Goal: Task Accomplishment & Management: Manage account settings

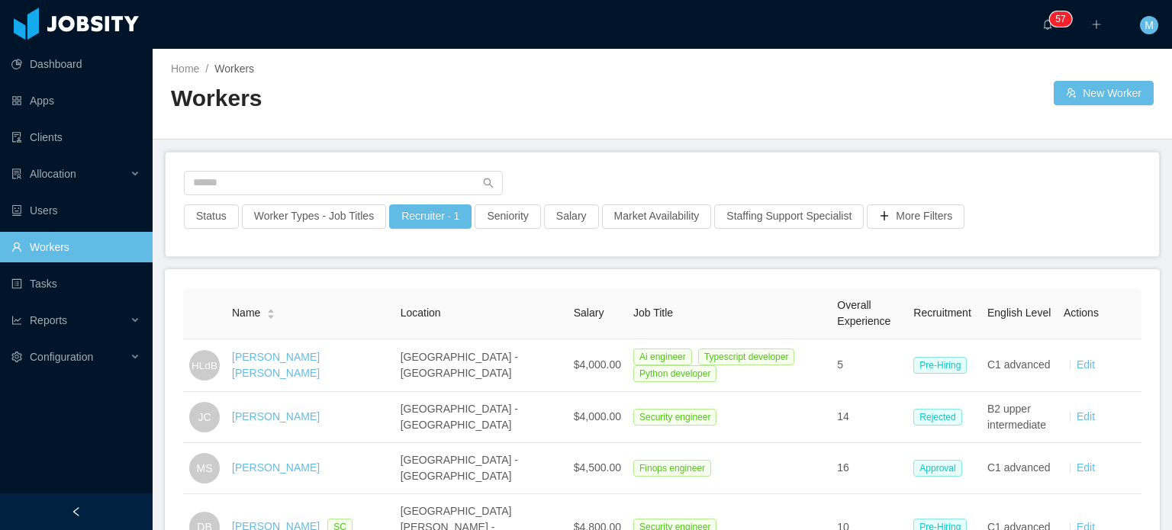
click at [394, 167] on div "Status Worker Types - Job Titles Recruiter · 1 Seniority Salary Market Availabi…" at bounding box center [663, 205] width 994 height 104
click at [427, 205] on button "Recruiter · 1" at bounding box center [430, 217] width 82 height 24
click at [439, 195] on div at bounding box center [662, 188] width 957 height 34
click at [451, 182] on input "text" at bounding box center [343, 183] width 319 height 24
type input "****"
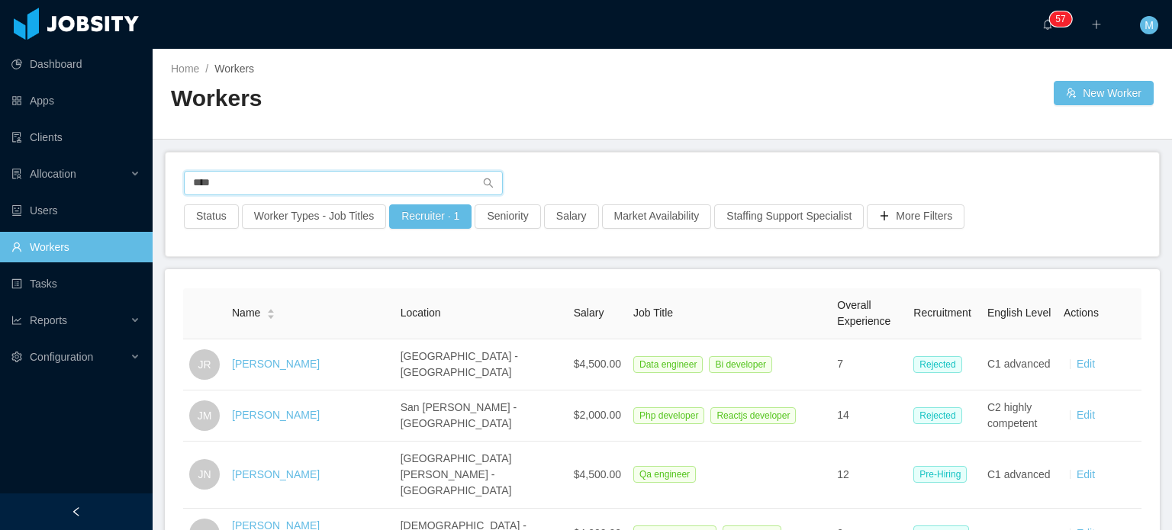
scroll to position [153, 0]
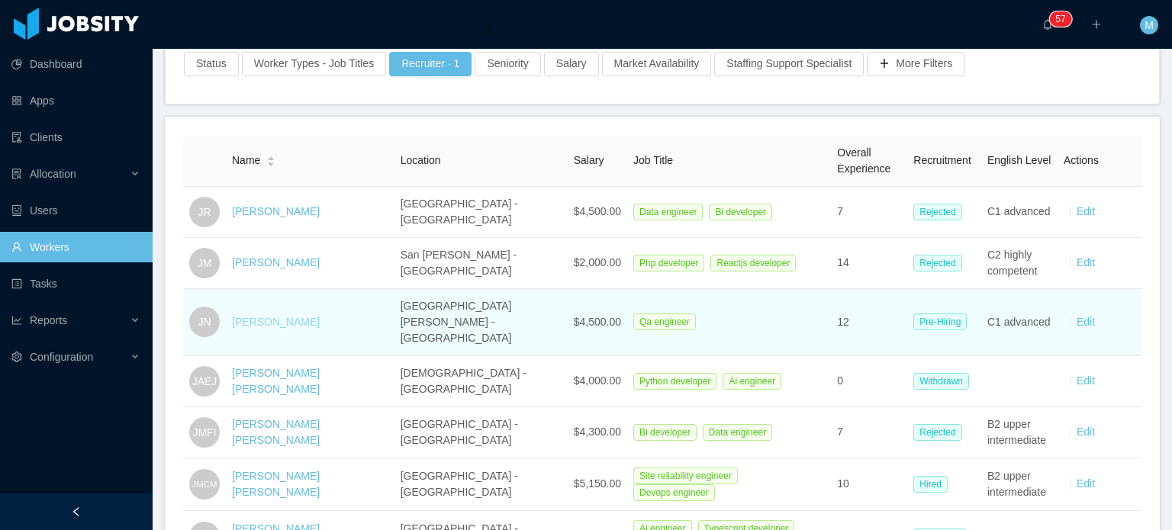
click at [288, 316] on link "[PERSON_NAME]" at bounding box center [276, 322] width 88 height 12
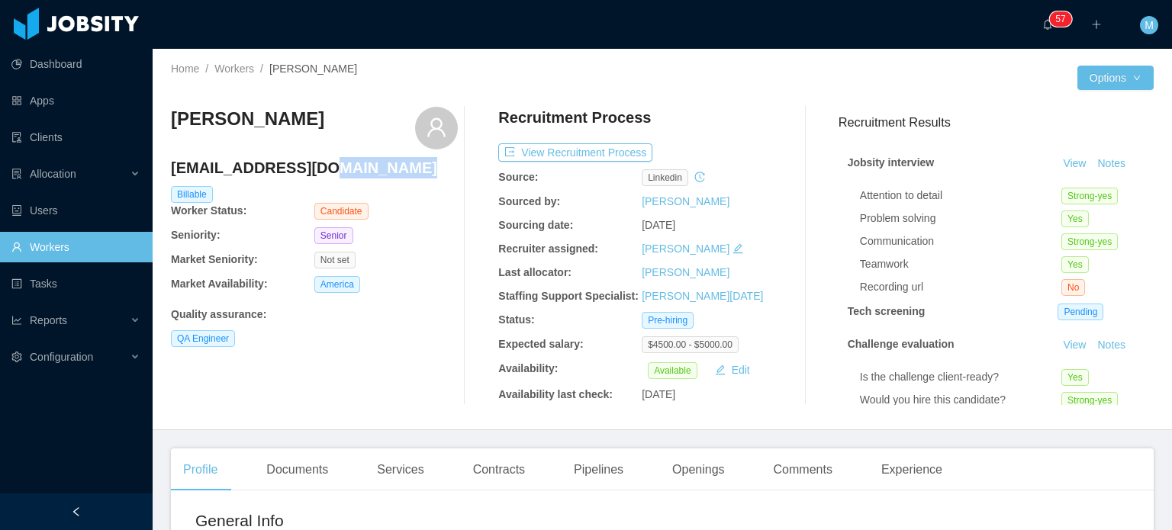
drag, startPoint x: 391, startPoint y: 167, endPoint x: 168, endPoint y: 174, distance: 223.7
click at [168, 174] on div "Home / Workers / [PERSON_NAME] / Options [PERSON_NAME] [EMAIL_ADDRESS][DOMAIN_N…" at bounding box center [662, 240] width 1019 height 382
click at [169, 172] on div "Home / Workers / [PERSON_NAME] / Options [PERSON_NAME] [EMAIL_ADDRESS][DOMAIN_N…" at bounding box center [662, 240] width 1019 height 382
drag, startPoint x: 169, startPoint y: 170, endPoint x: 347, endPoint y: 190, distance: 178.9
click at [347, 190] on div "Home / Workers / [PERSON_NAME] / Options [PERSON_NAME] [EMAIL_ADDRESS][DOMAIN_N…" at bounding box center [662, 240] width 1019 height 382
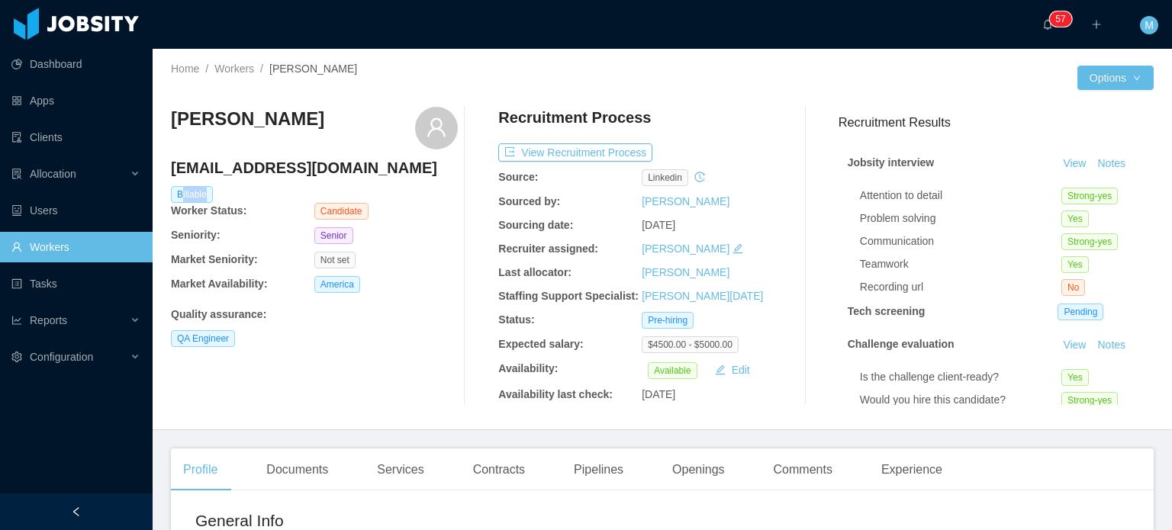
click at [347, 190] on div "Billable" at bounding box center [314, 194] width 291 height 17
drag, startPoint x: 327, startPoint y: 171, endPoint x: 172, endPoint y: 161, distance: 155.2
click at [172, 161] on h4 "[EMAIL_ADDRESS][DOMAIN_NAME]" at bounding box center [314, 167] width 287 height 21
copy h4 "[EMAIL_ADDRESS][DOMAIN_NAME]"
click at [638, 143] on button "View Recruitment Process" at bounding box center [575, 152] width 154 height 18
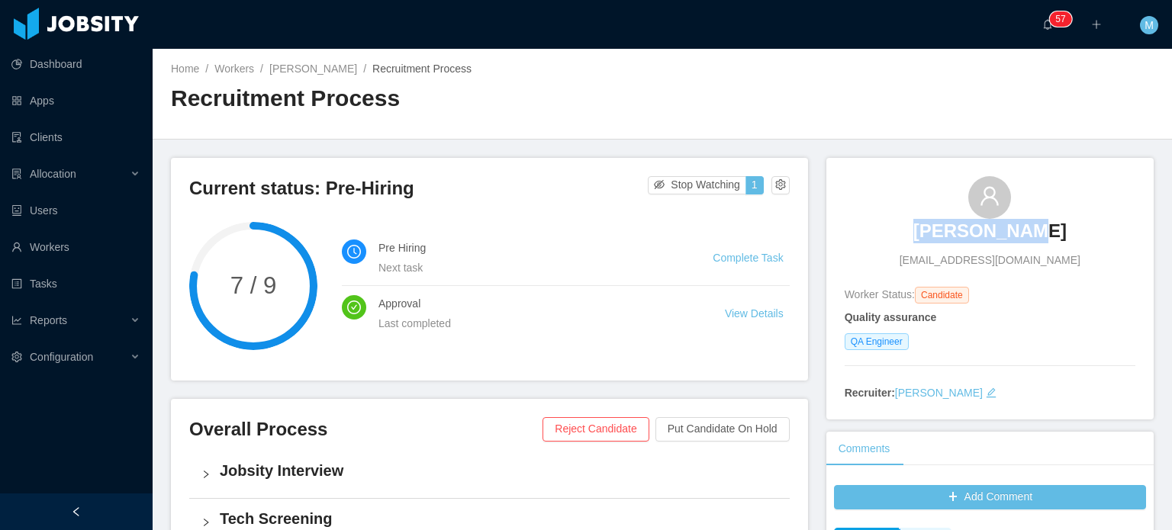
drag, startPoint x: 908, startPoint y: 250, endPoint x: 1101, endPoint y: 256, distance: 193.1
click at [1101, 256] on div "[PERSON_NAME] [EMAIL_ADDRESS][DOMAIN_NAME]" at bounding box center [990, 222] width 291 height 92
click at [1100, 256] on div "[PERSON_NAME] [EMAIL_ADDRESS][DOMAIN_NAME]" at bounding box center [990, 222] width 291 height 92
drag, startPoint x: 1039, startPoint y: 262, endPoint x: 903, endPoint y: 262, distance: 135.8
click at [903, 262] on div "[PERSON_NAME] [EMAIL_ADDRESS][DOMAIN_NAME]" at bounding box center [990, 222] width 291 height 92
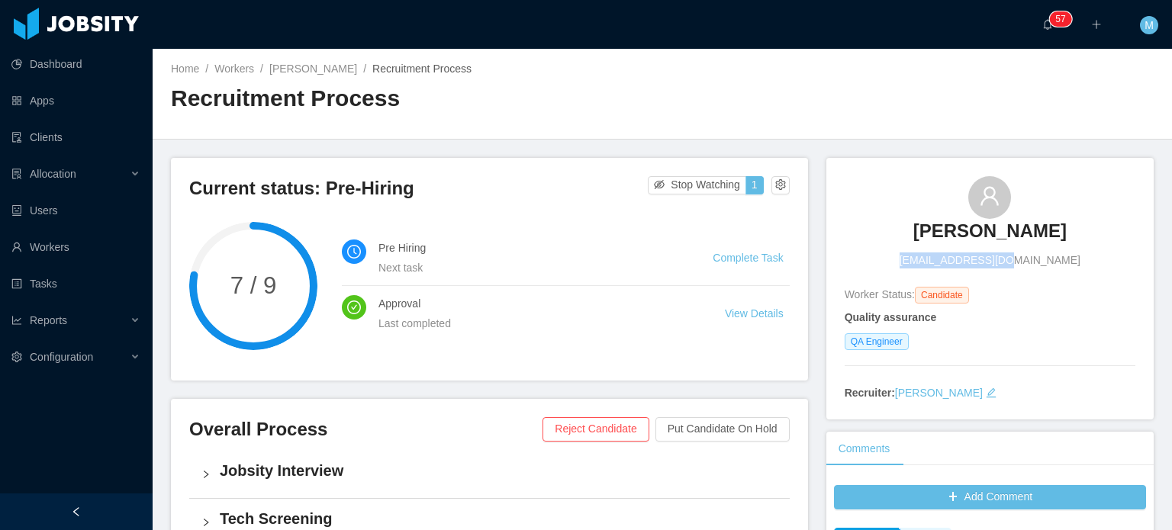
copy span "[EMAIL_ADDRESS][DOMAIN_NAME]"
click at [997, 226] on h3 "[PERSON_NAME]" at bounding box center [989, 231] width 153 height 24
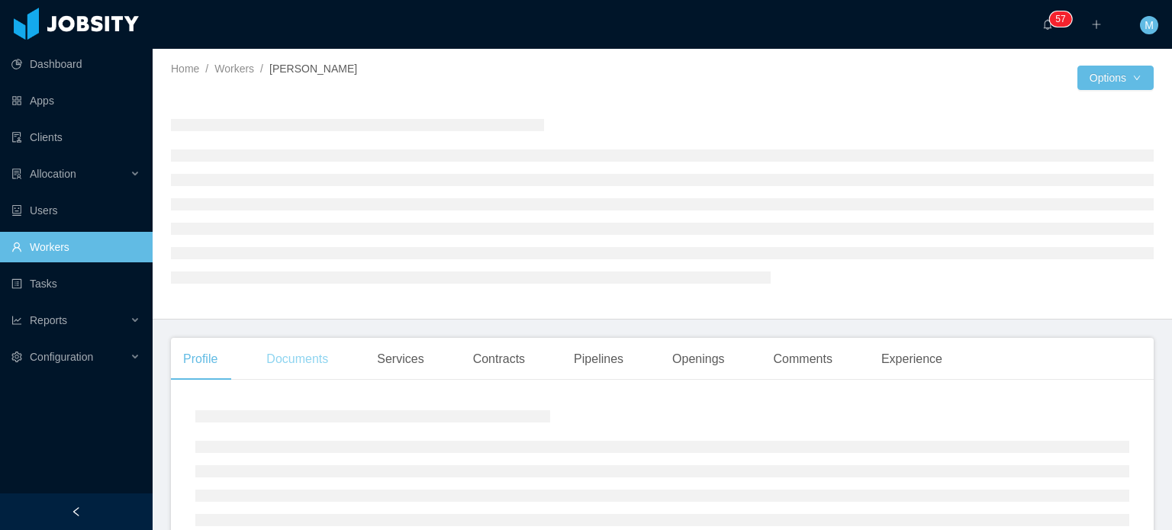
click at [297, 366] on div "Documents" at bounding box center [297, 359] width 86 height 43
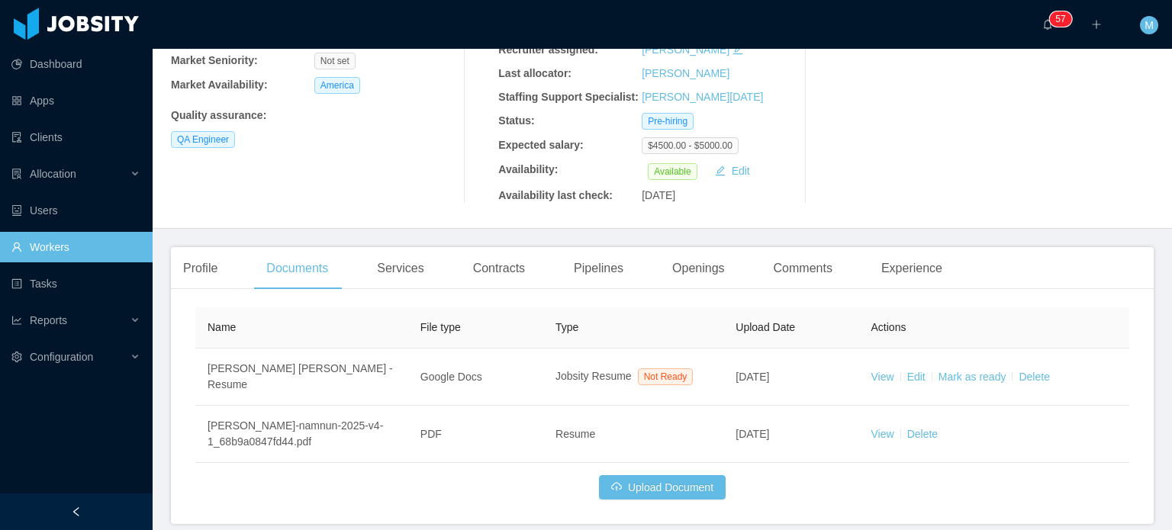
scroll to position [249, 0]
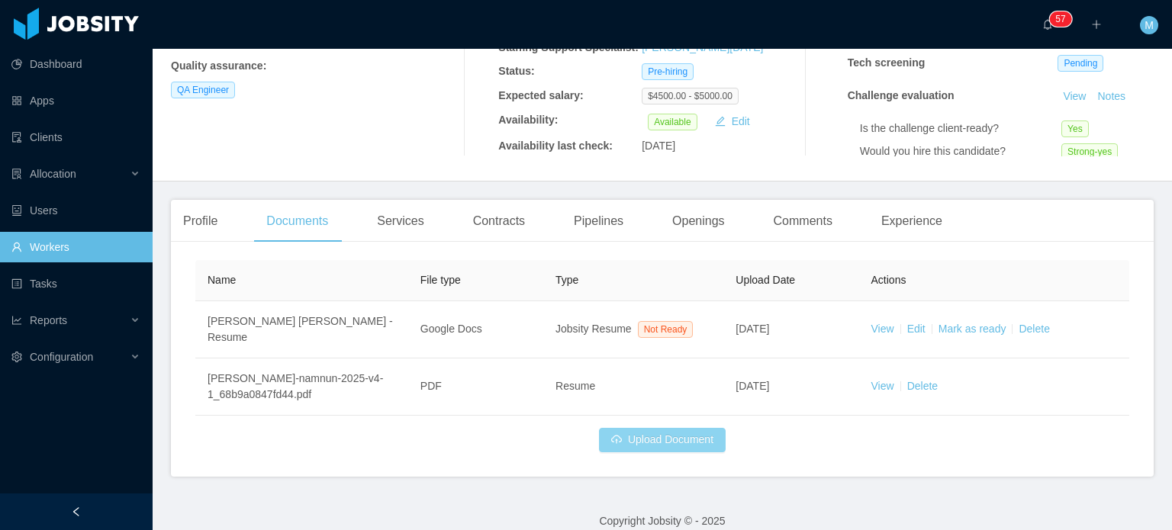
click at [688, 428] on button "Upload Document" at bounding box center [662, 440] width 127 height 24
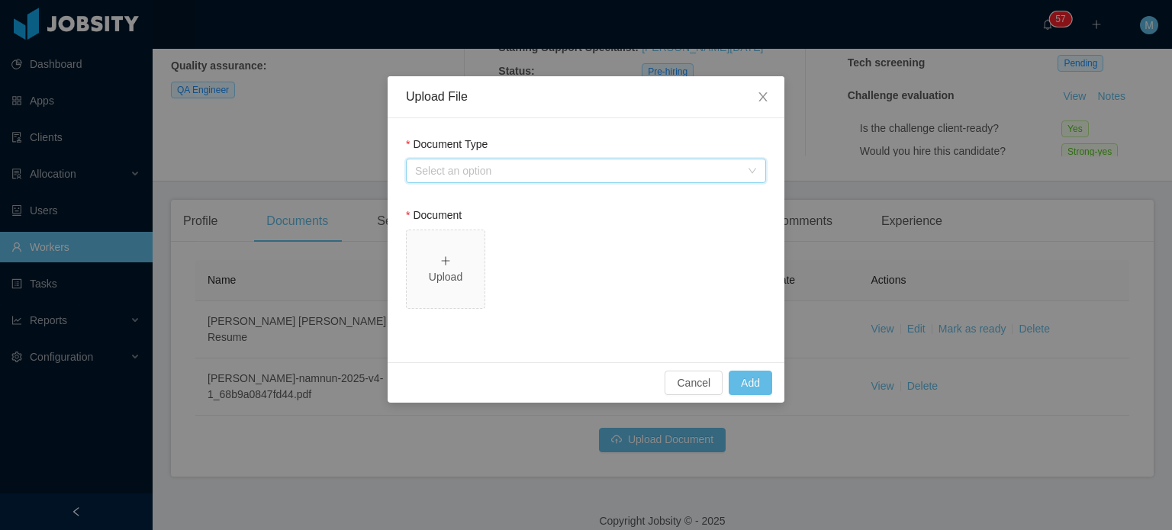
click at [630, 179] on div "Select an option" at bounding box center [581, 170] width 332 height 23
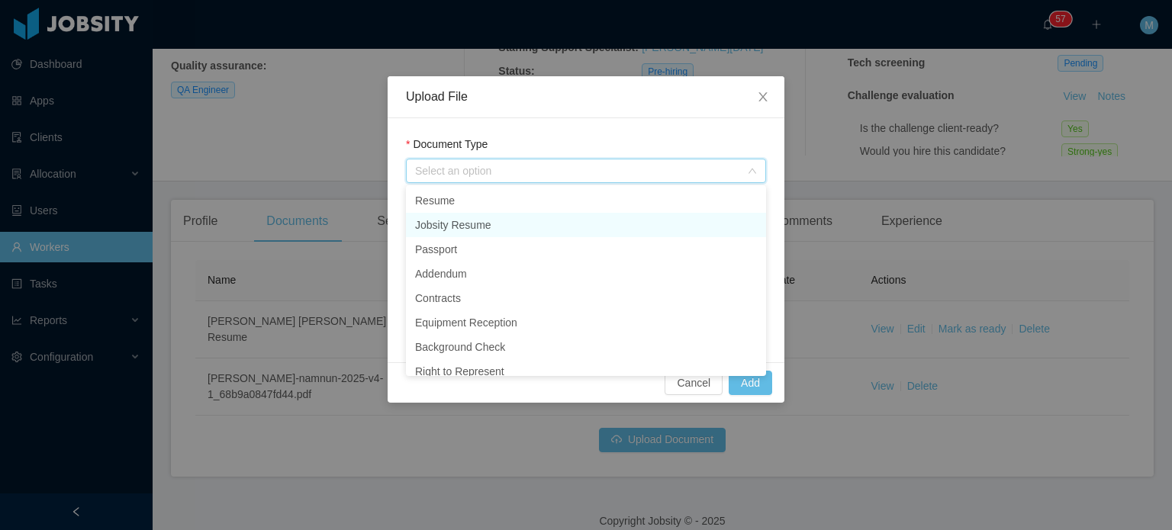
click at [572, 221] on li "Jobsity Resume" at bounding box center [586, 225] width 360 height 24
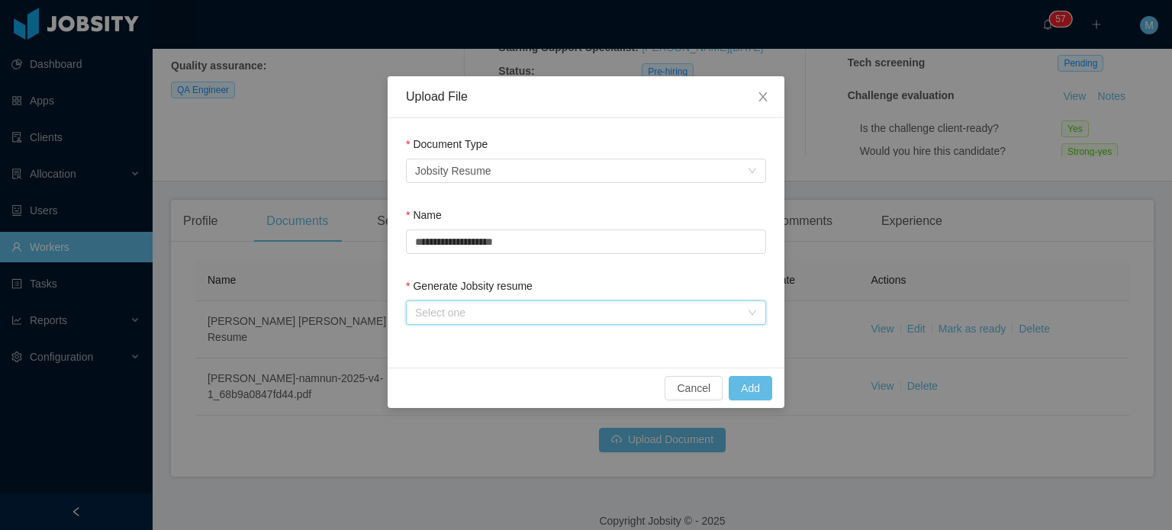
click at [473, 308] on div "Select one" at bounding box center [581, 312] width 332 height 23
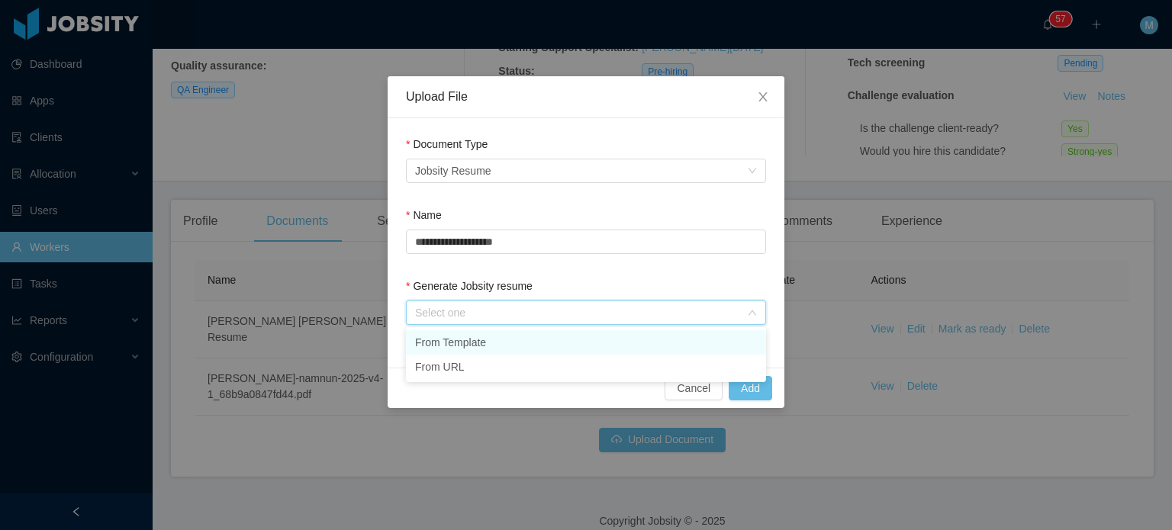
click at [501, 344] on li "From Template" at bounding box center [586, 342] width 360 height 24
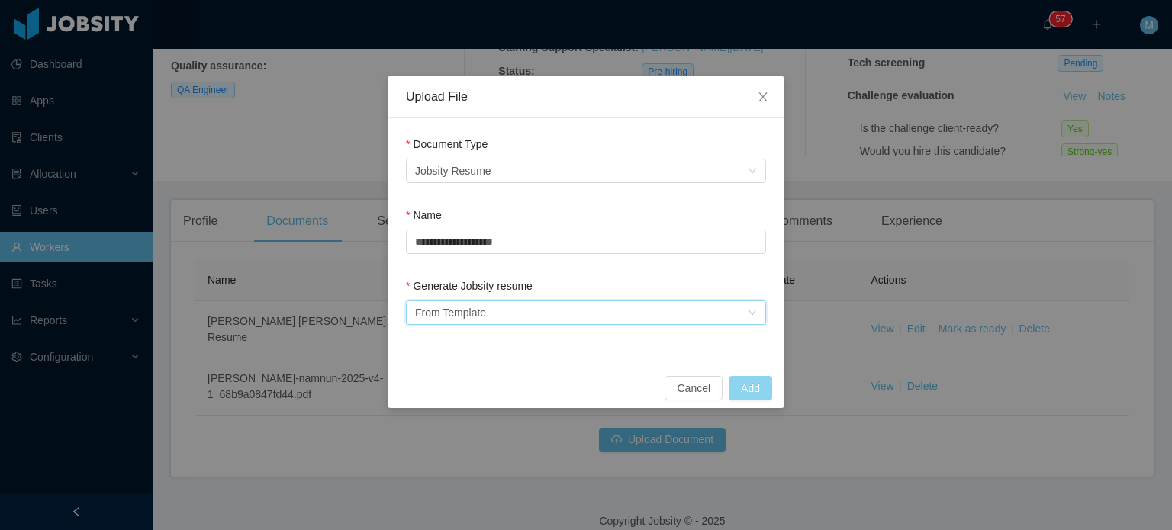
click at [751, 381] on button "Add" at bounding box center [750, 388] width 43 height 24
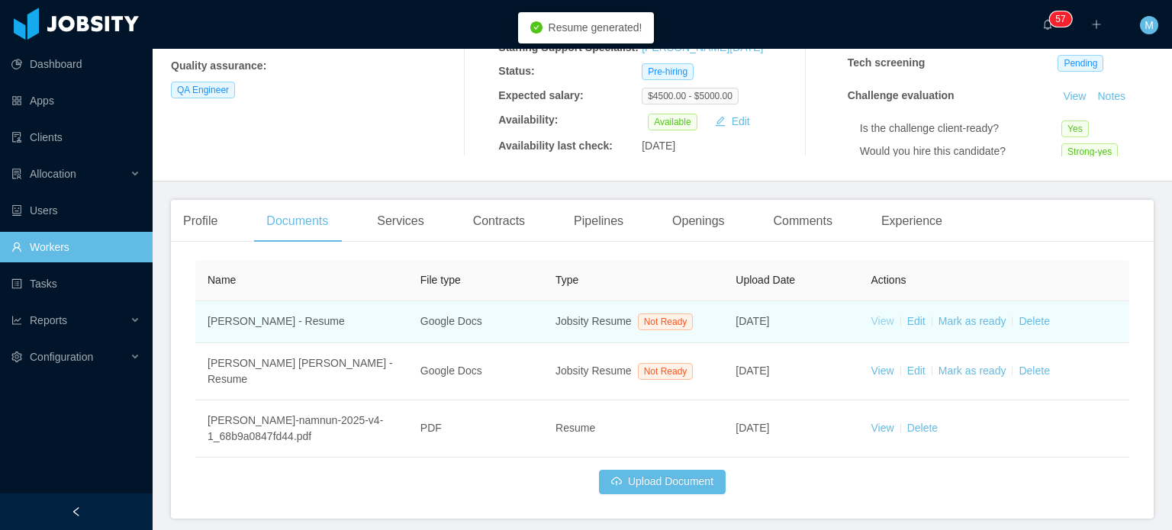
click at [871, 317] on link "View" at bounding box center [882, 321] width 23 height 12
